Goal: Information Seeking & Learning: Find specific fact

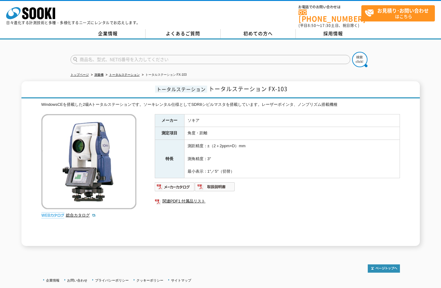
drag, startPoint x: 191, startPoint y: 154, endPoint x: 213, endPoint y: 155, distance: 21.8
click at [213, 155] on td "測距精度：±（2＋2ppm×D）mm 測角精度：3″ 最小表示：1″／5″（切替）" at bounding box center [292, 159] width 216 height 38
drag, startPoint x: 213, startPoint y: 158, endPoint x: 189, endPoint y: 157, distance: 23.9
click at [189, 157] on td "測距精度：±（2＋2ppm×D）mm 測角精度：3″ 最小表示：1″／5″（切替）" at bounding box center [292, 159] width 216 height 38
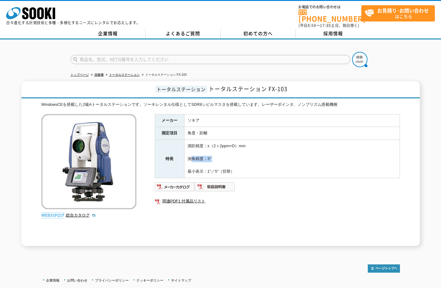
click at [189, 157] on td "測距精度：±（2＋2ppm×D）mm 測角精度：3″ 最小表示：1″／5″（切替）" at bounding box center [292, 159] width 216 height 38
drag, startPoint x: 190, startPoint y: 155, endPoint x: 216, endPoint y: 155, distance: 26.7
click at [216, 155] on td "測距精度：±（2＋2ppm×D）mm 測角精度：3″ 最小表示：1″／5″（切替）" at bounding box center [292, 159] width 216 height 38
drag, startPoint x: 208, startPoint y: 156, endPoint x: 191, endPoint y: 157, distance: 16.9
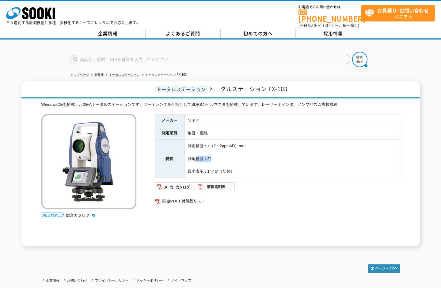
click at [191, 157] on td "測距精度：±（2＋2ppm×D）mm 測角精度：3″ 最小表示：1″／5″（切替）" at bounding box center [292, 159] width 216 height 38
click at [190, 157] on td "測距精度：±（2＋2ppm×D）mm 測角精度：3″ 最小表示：1″／5″（切替）" at bounding box center [292, 159] width 216 height 38
drag, startPoint x: 187, startPoint y: 155, endPoint x: 219, endPoint y: 154, distance: 31.6
click at [219, 154] on td "測距精度：±（2＋2ppm×D）mm 測角精度：3″ 最小表示：1″／5″（切替）" at bounding box center [292, 159] width 216 height 38
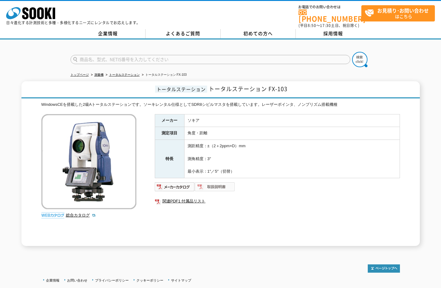
click at [212, 183] on img at bounding box center [215, 187] width 40 height 10
click at [185, 182] on img at bounding box center [175, 187] width 40 height 10
